Goal: Information Seeking & Learning: Find contact information

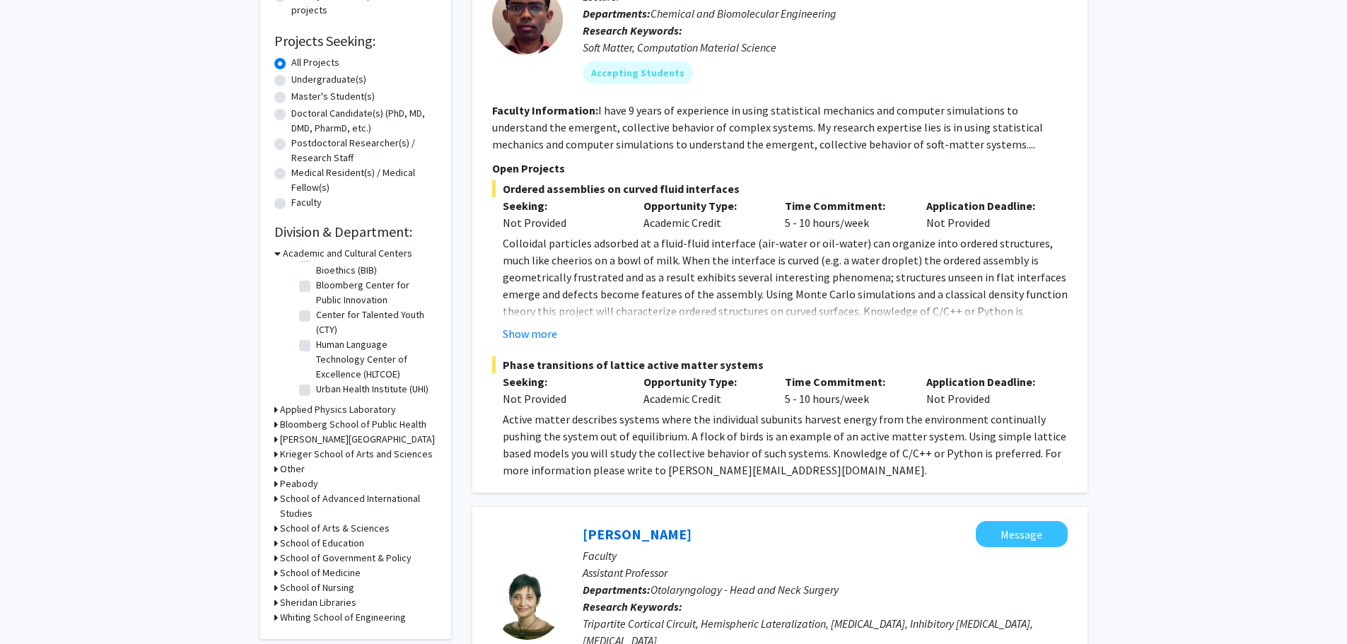
scroll to position [283, 0]
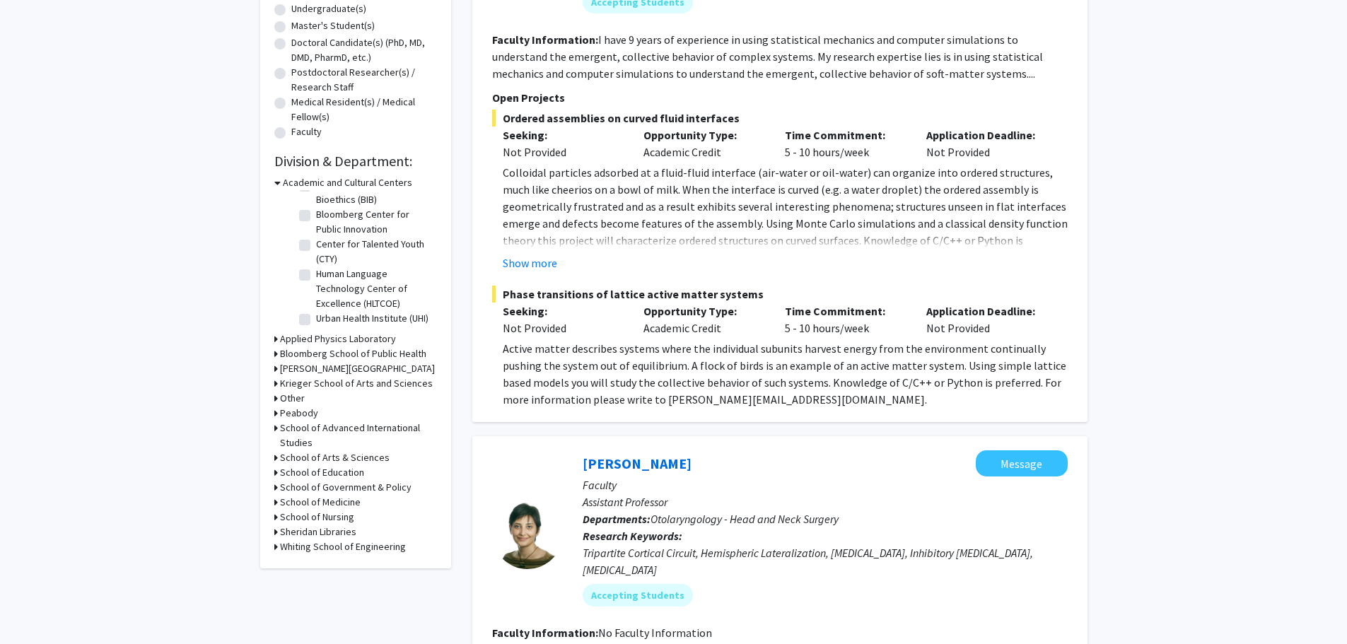
click at [349, 504] on h3 "School of Medicine" at bounding box center [320, 502] width 81 height 15
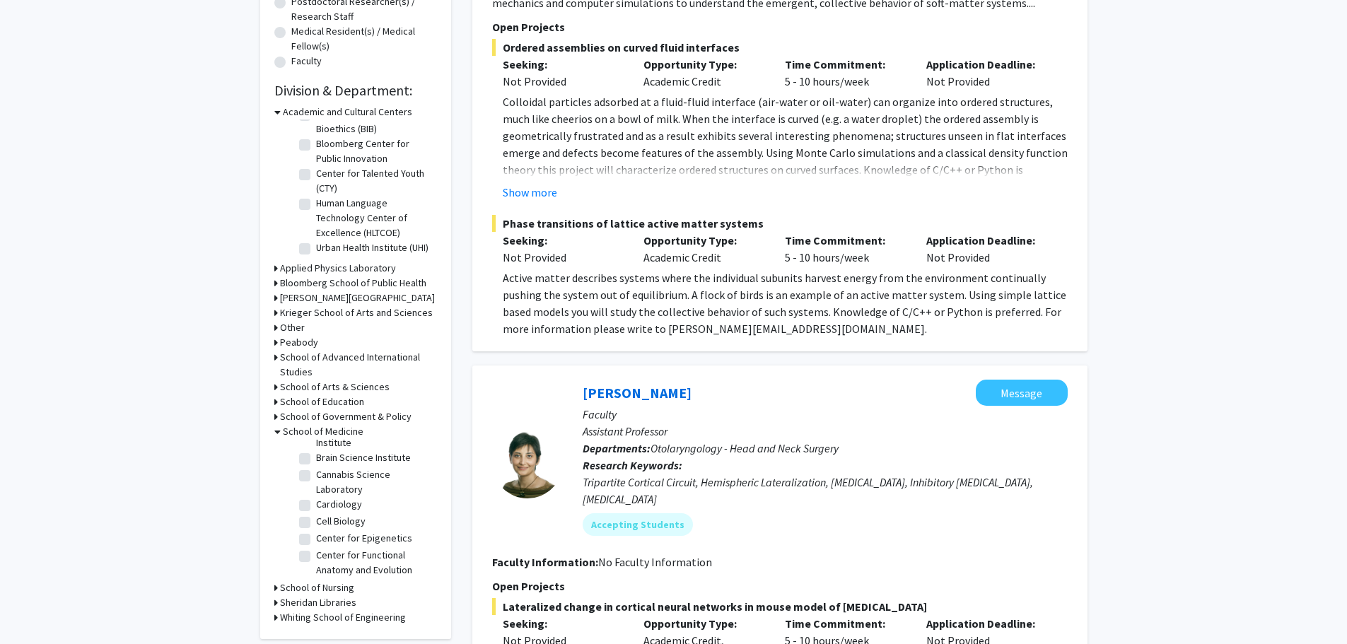
scroll to position [369, 0]
click at [316, 537] on label "Center for Functional Anatomy and Evolution" at bounding box center [374, 538] width 117 height 30
click at [316, 533] on input "Center for Functional Anatomy and Evolution" at bounding box center [320, 527] width 9 height 9
checkbox input "true"
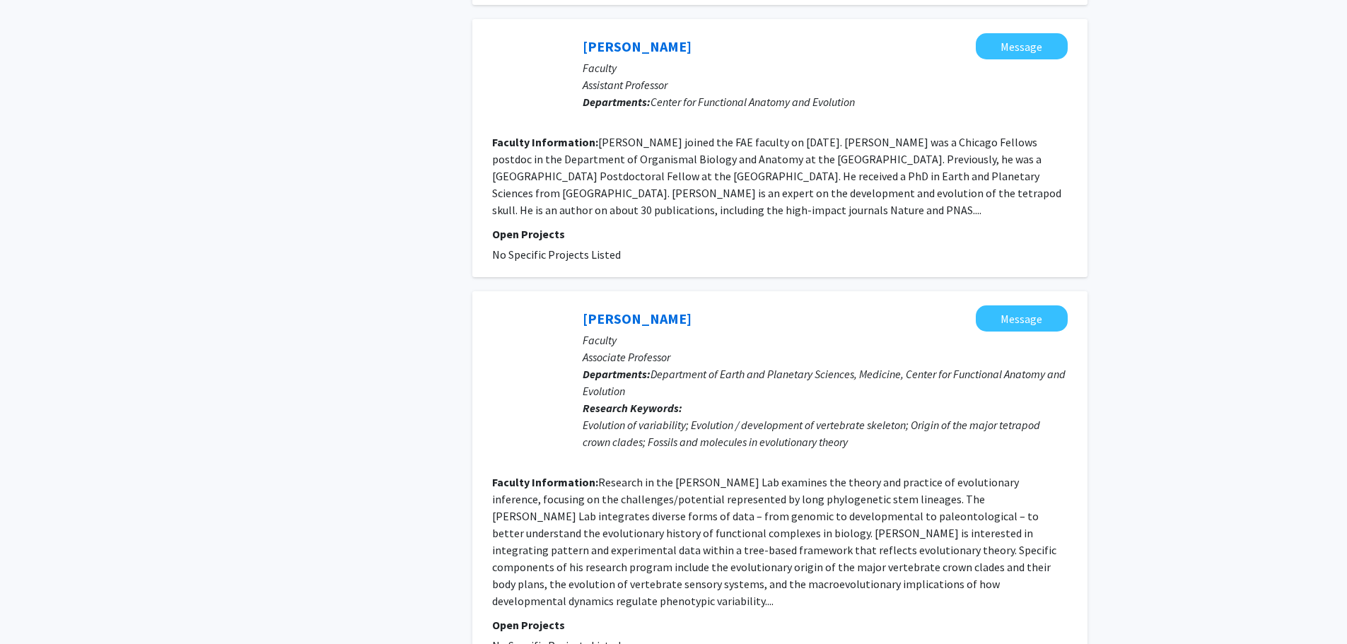
scroll to position [1627, 0]
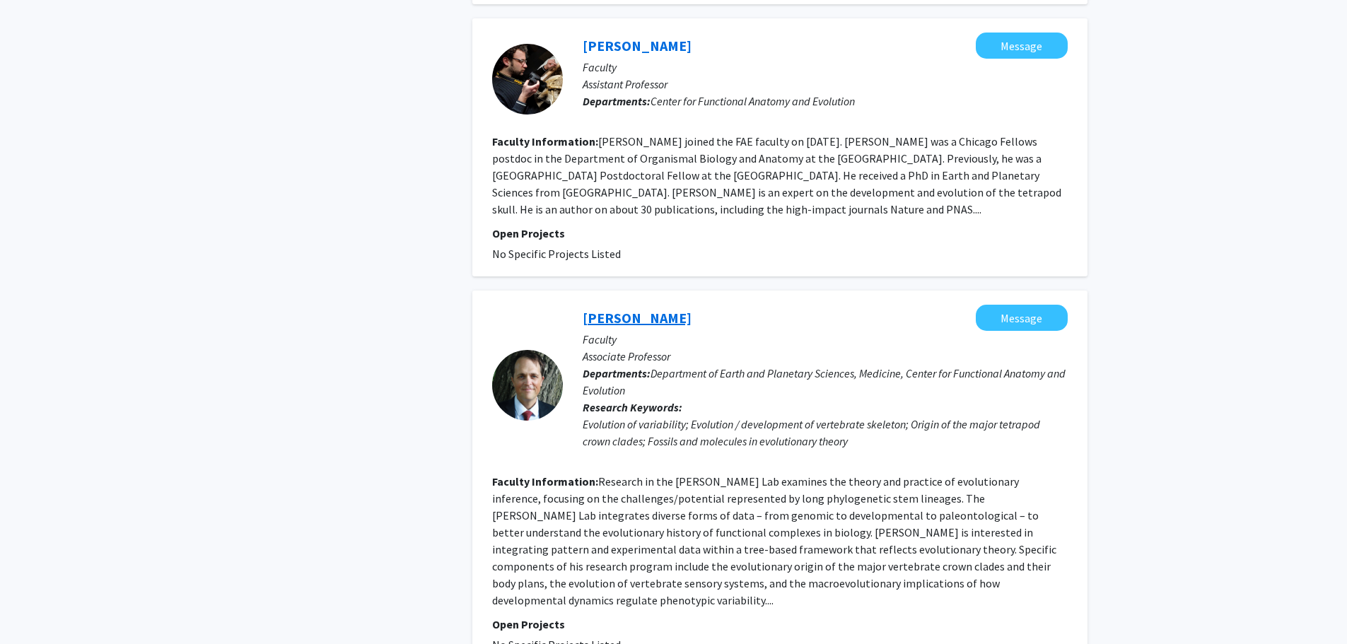
click at [657, 309] on link "[PERSON_NAME]" at bounding box center [637, 318] width 109 height 18
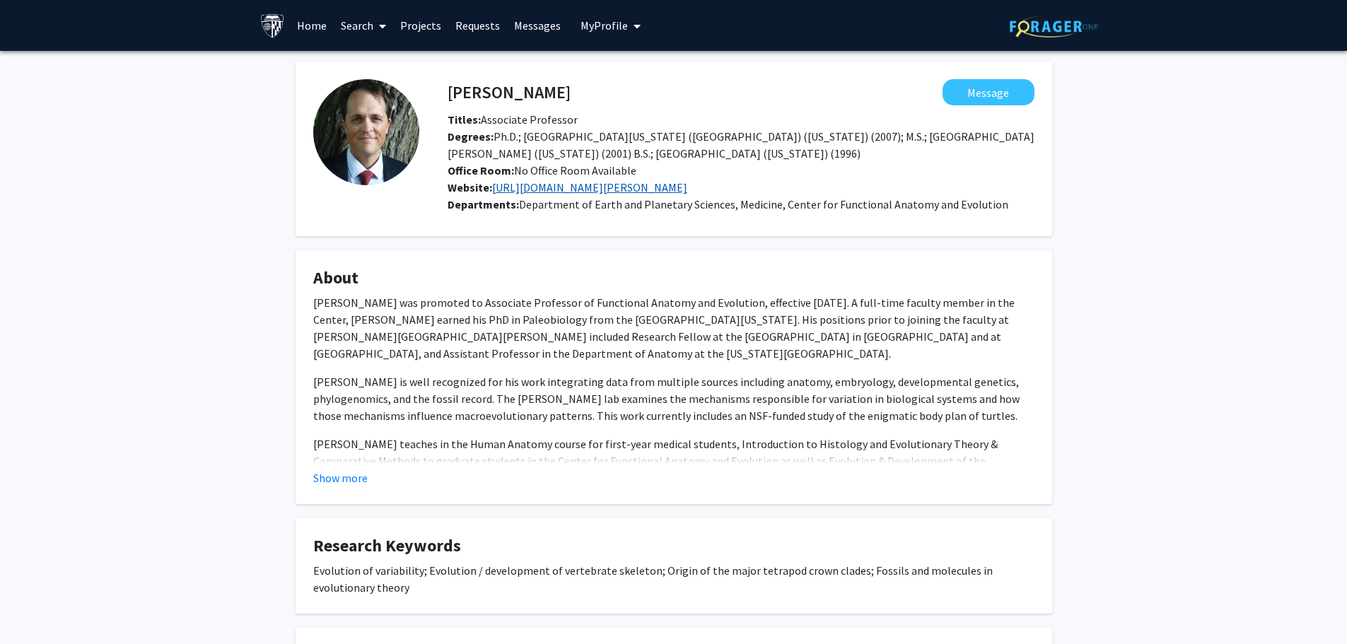
click at [674, 193] on link "[URL][DOMAIN_NAME][PERSON_NAME]" at bounding box center [589, 187] width 195 height 14
